Goal: Information Seeking & Learning: Compare options

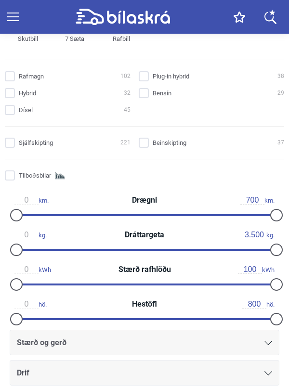
click at [8, 109] on input "Dísel 45" at bounding box center [69, 110] width 126 height 10
checkbox input "true"
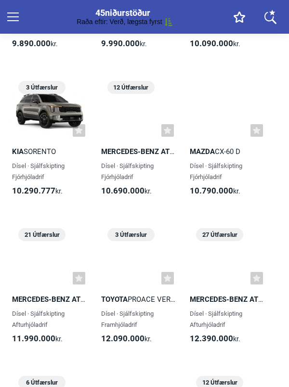
scroll to position [2073, 0]
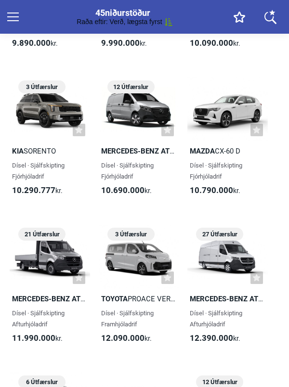
click at [213, 157] on h2 "Mazda CX-60 D" at bounding box center [227, 151] width 80 height 11
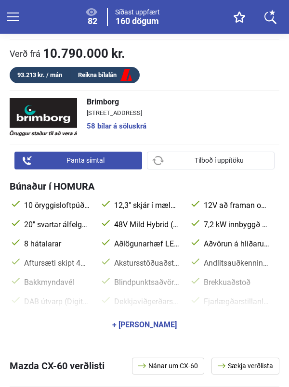
scroll to position [436, 0]
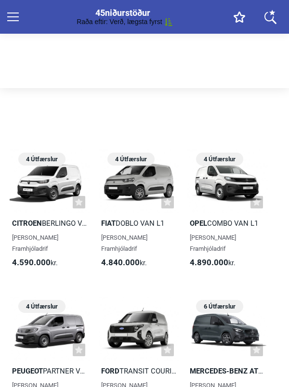
checkbox input "true"
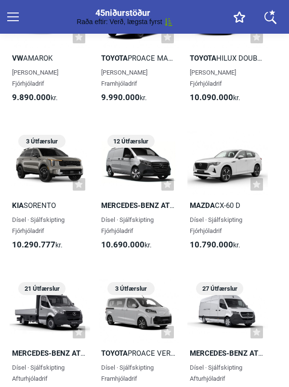
scroll to position [2020, 0]
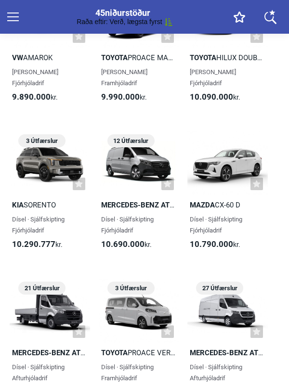
click at [22, 170] on div at bounding box center [50, 163] width 80 height 64
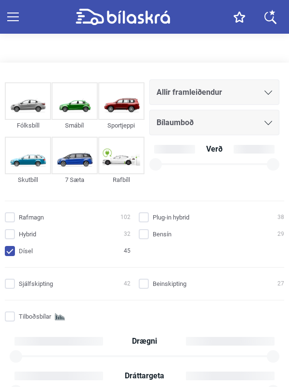
checkbox input "true"
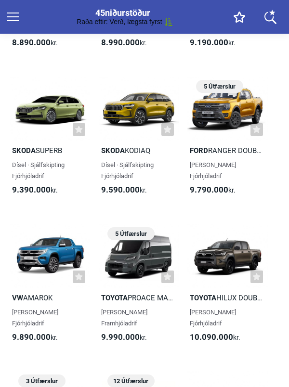
scroll to position [1781, 0]
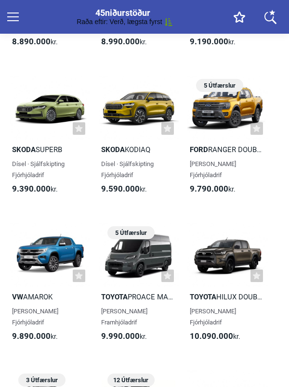
click at [21, 134] on div at bounding box center [50, 107] width 80 height 64
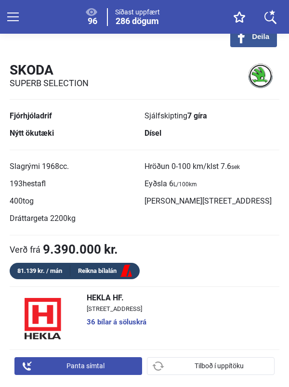
scroll to position [240, 0]
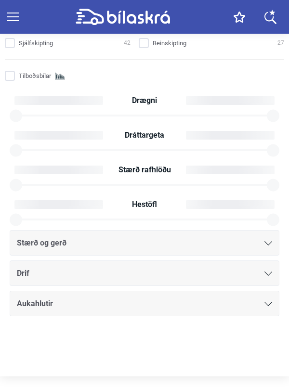
checkbox input "true"
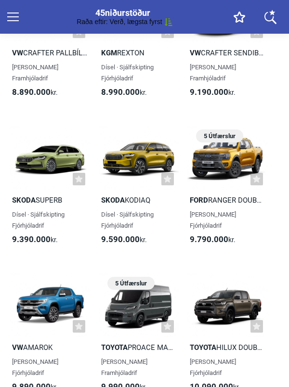
scroll to position [1781, 0]
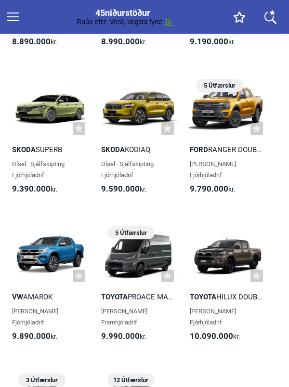
click at [127, 167] on span "Dísel · Sjálfskipting Fjórhjóladrif" at bounding box center [127, 169] width 52 height 18
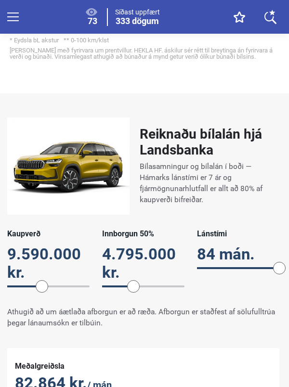
scroll to position [980, 0]
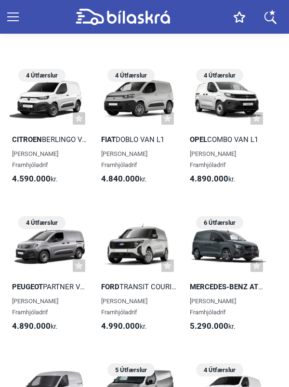
checkbox input "true"
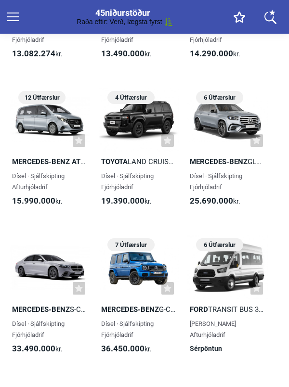
scroll to position [2506, 0]
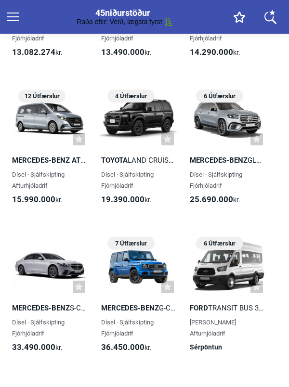
click at [129, 185] on div "Dísel · Sjálfskipting Fjórhjóladrif" at bounding box center [139, 180] width 80 height 22
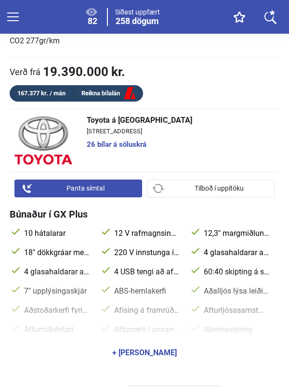
scroll to position [419, 0]
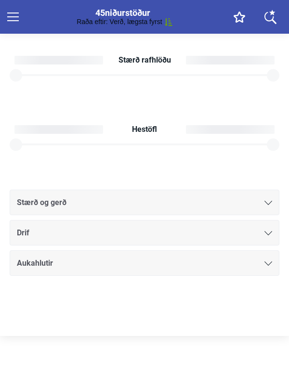
checkbox input "true"
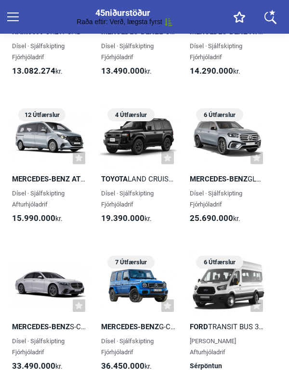
scroll to position [2506, 0]
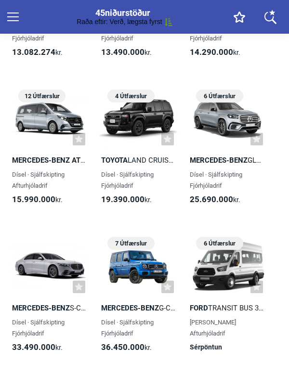
click at [137, 283] on div at bounding box center [139, 265] width 80 height 64
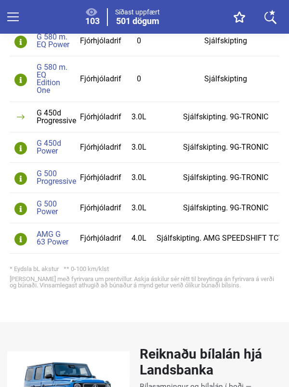
scroll to position [835, 0]
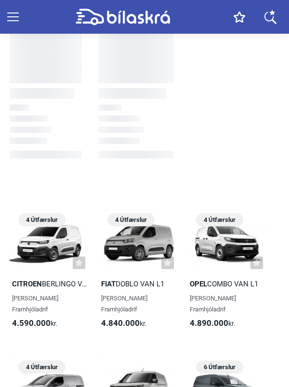
checkbox input "true"
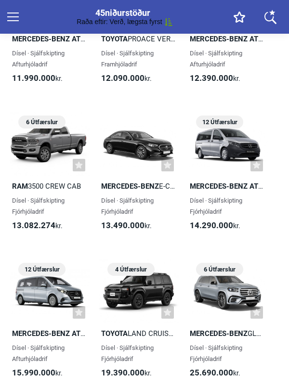
scroll to position [2335, 0]
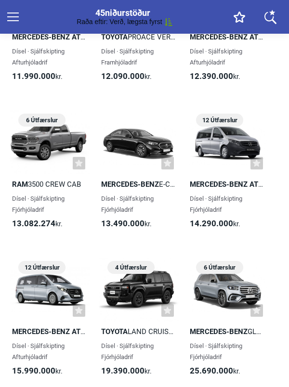
click at [27, 181] on link "Ís-Band 6 Útfærslur RAM 3500 Crew Cab Dísel · Sjálfskipting Fjórhjóladrif 13.08…" at bounding box center [50, 174] width 80 height 128
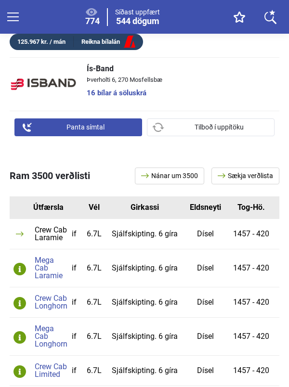
scroll to position [447, 0]
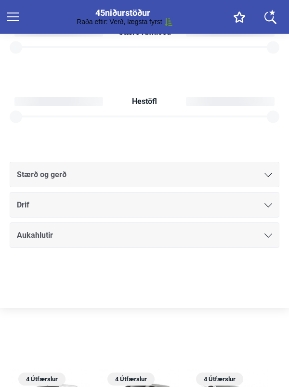
checkbox input "true"
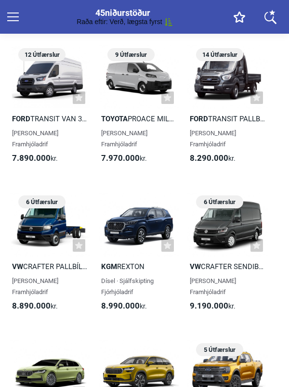
scroll to position [1516, 0]
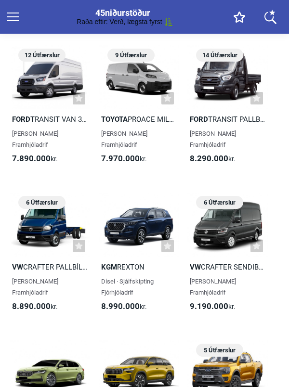
click at [280, 107] on div "45 leitarniðurstöður [PERSON_NAME] [PERSON_NAME] Fá tilkynningar um þennan leit…" at bounding box center [144, 247] width 289 height 2265
